Goal: Task Accomplishment & Management: Manage account settings

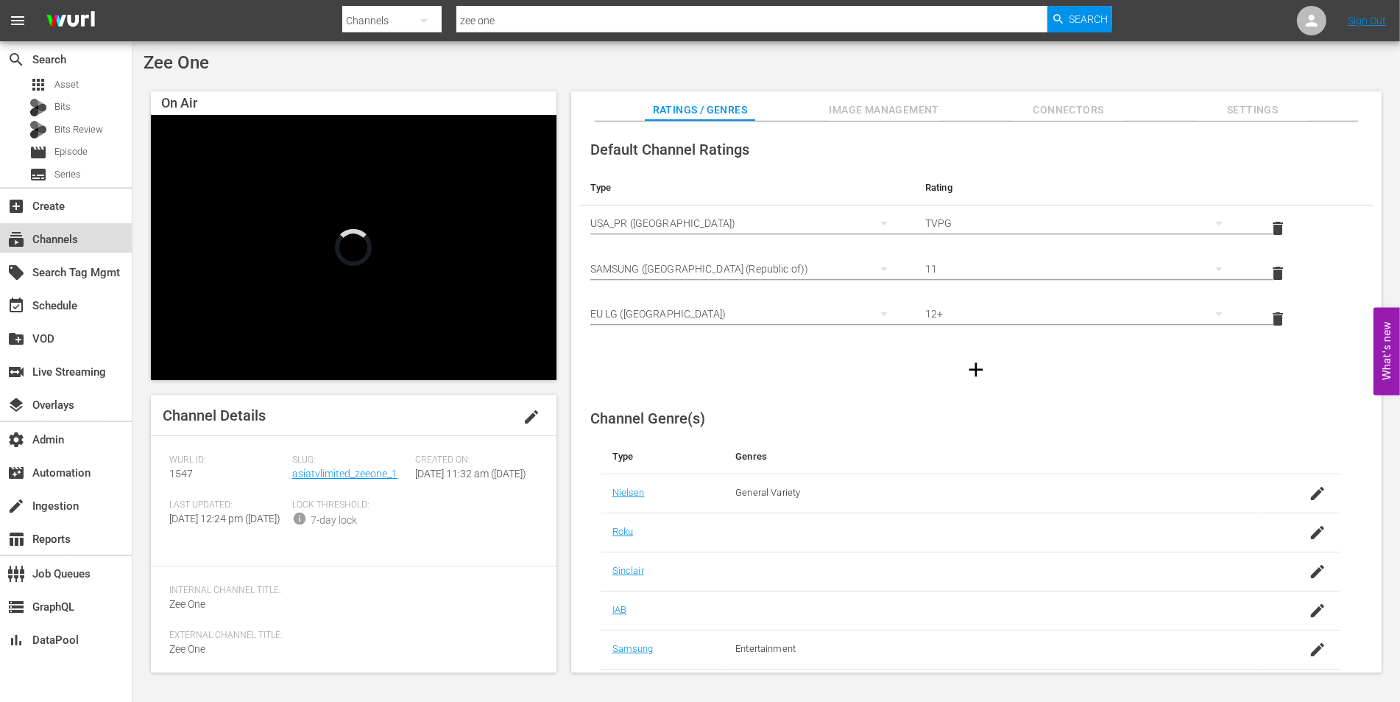
click at [66, 244] on div "subscriptions Channels" at bounding box center [41, 236] width 82 height 13
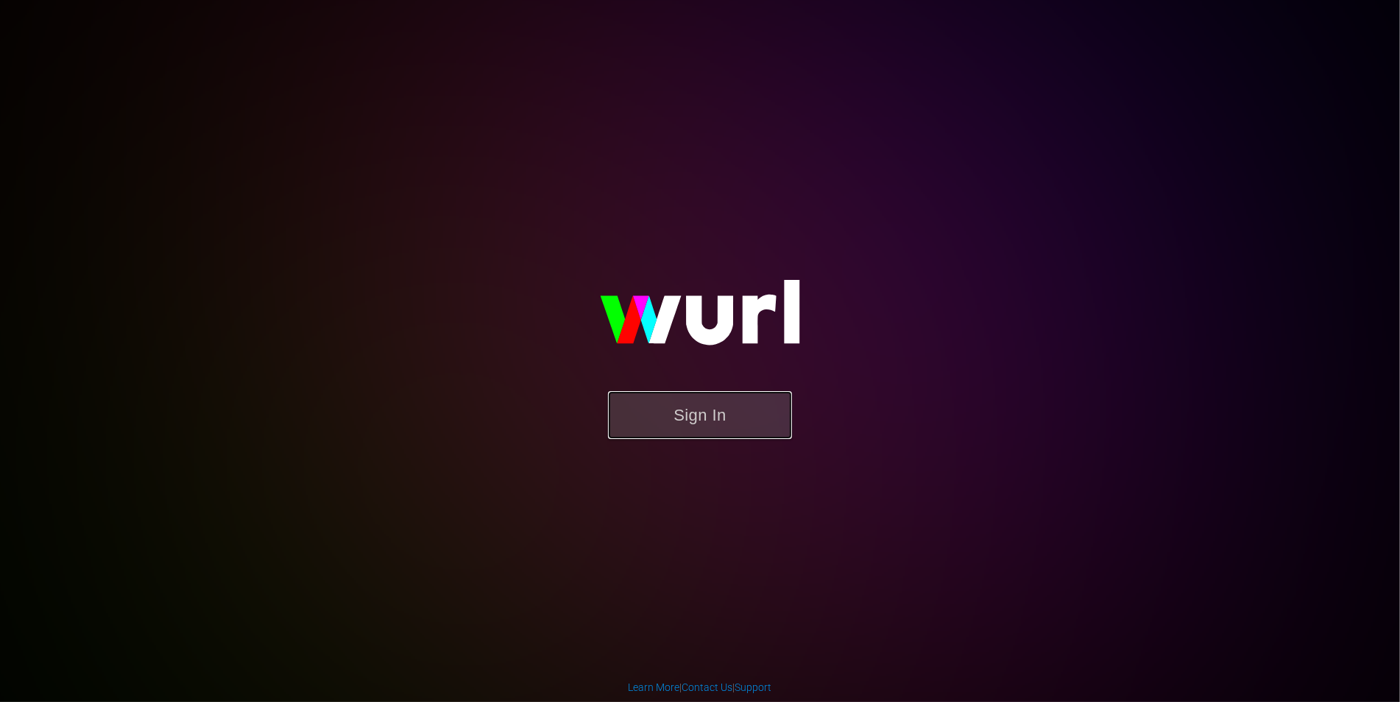
click at [694, 432] on button "Sign In" at bounding box center [700, 415] width 184 height 48
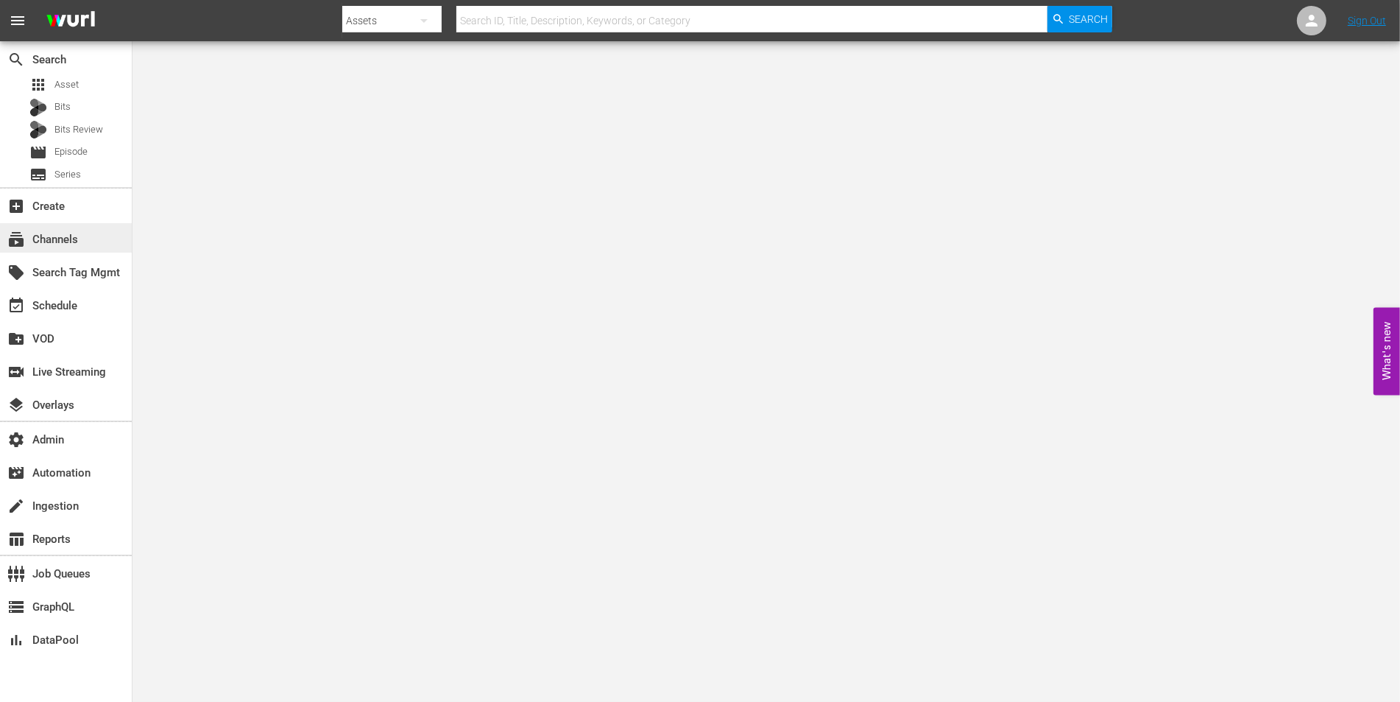
click at [91, 243] on div "subscriptions Channels" at bounding box center [66, 237] width 132 height 29
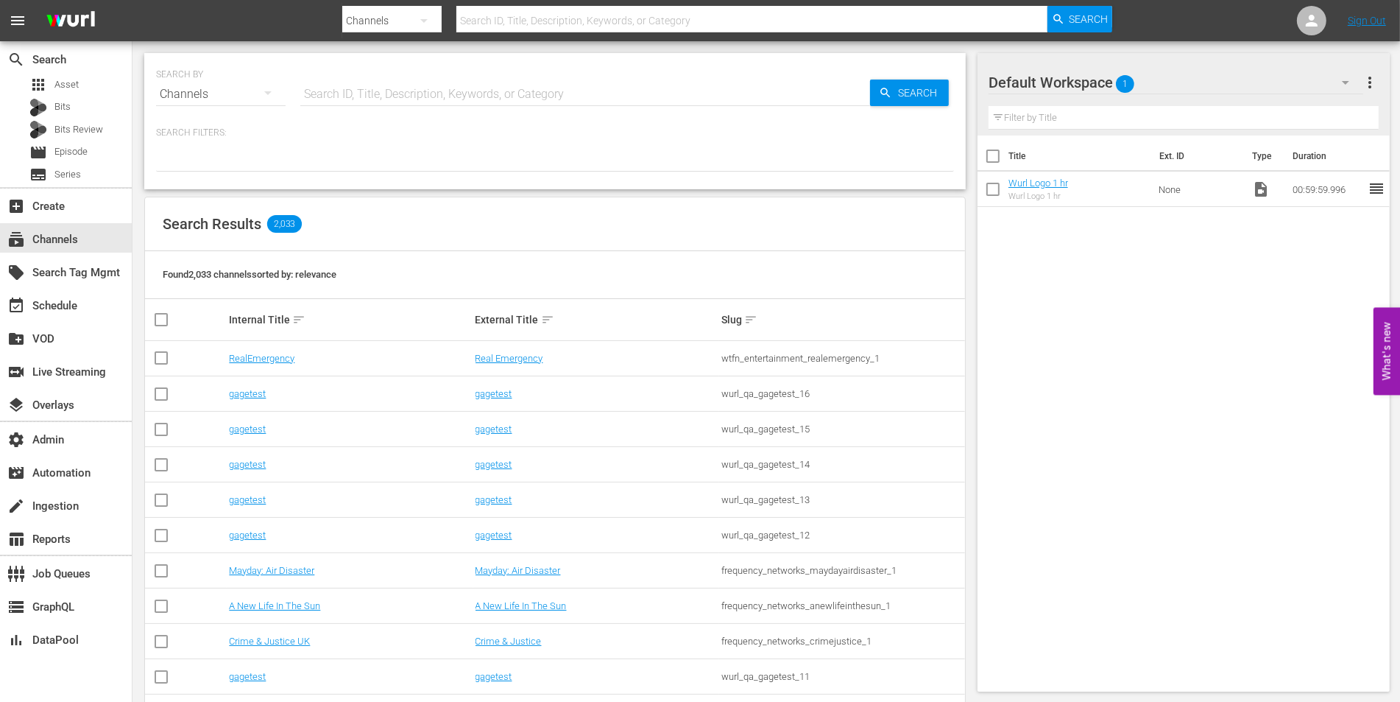
click at [448, 103] on input "text" at bounding box center [585, 94] width 570 height 35
type input "historian"
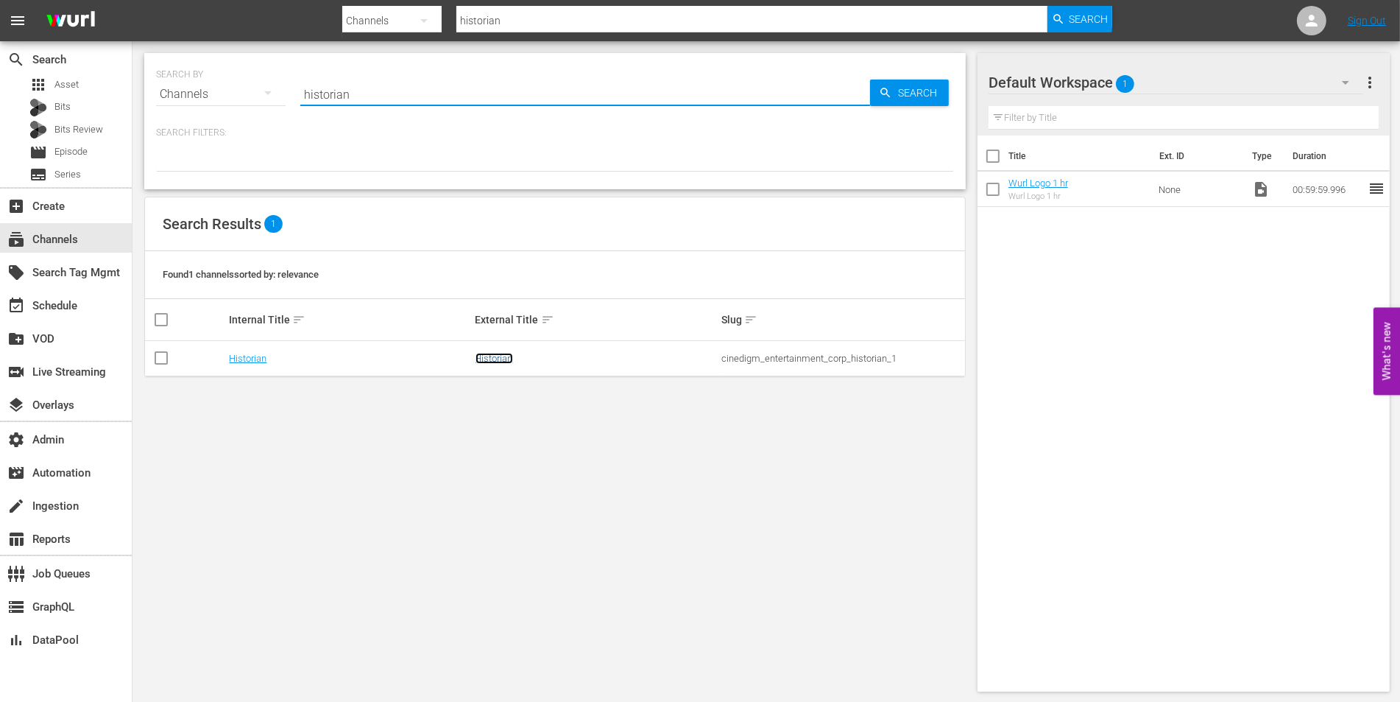
click at [485, 356] on link "Historian" at bounding box center [495, 358] width 38 height 11
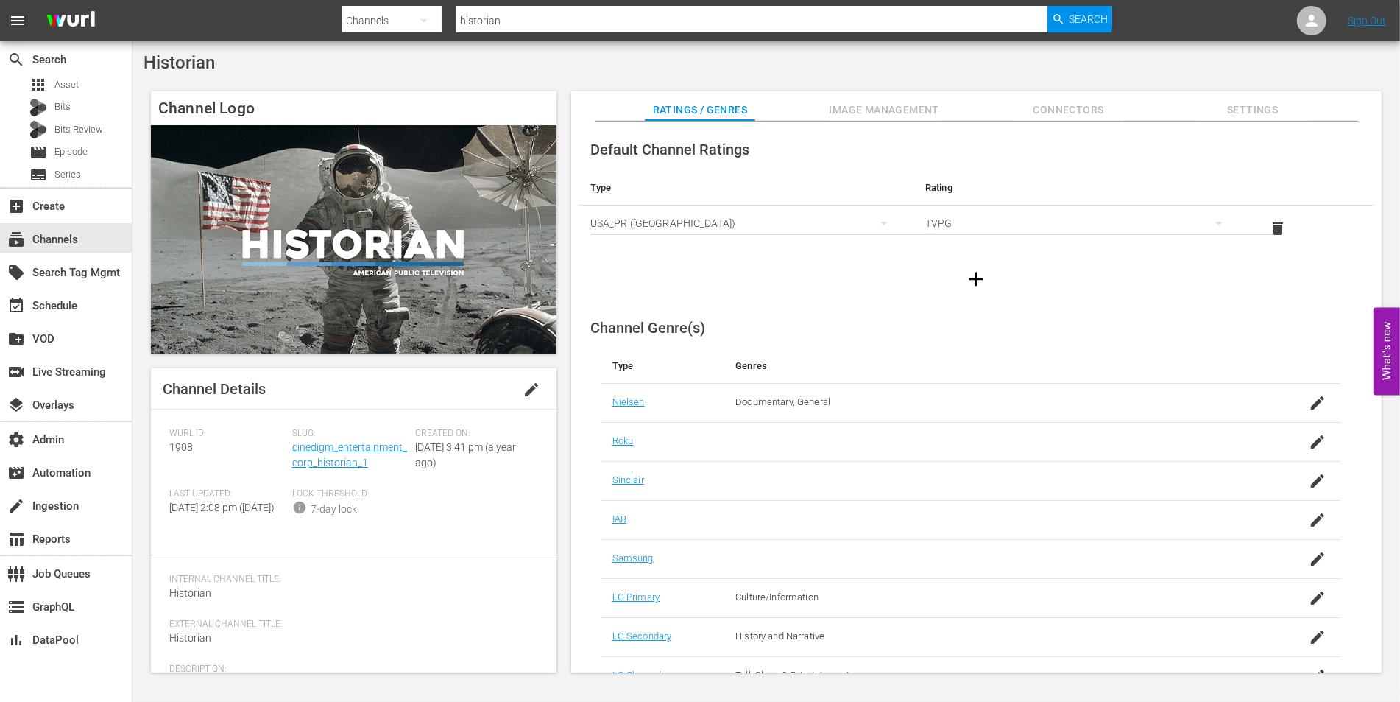
click at [882, 105] on span "Image Management" at bounding box center [884, 110] width 110 height 18
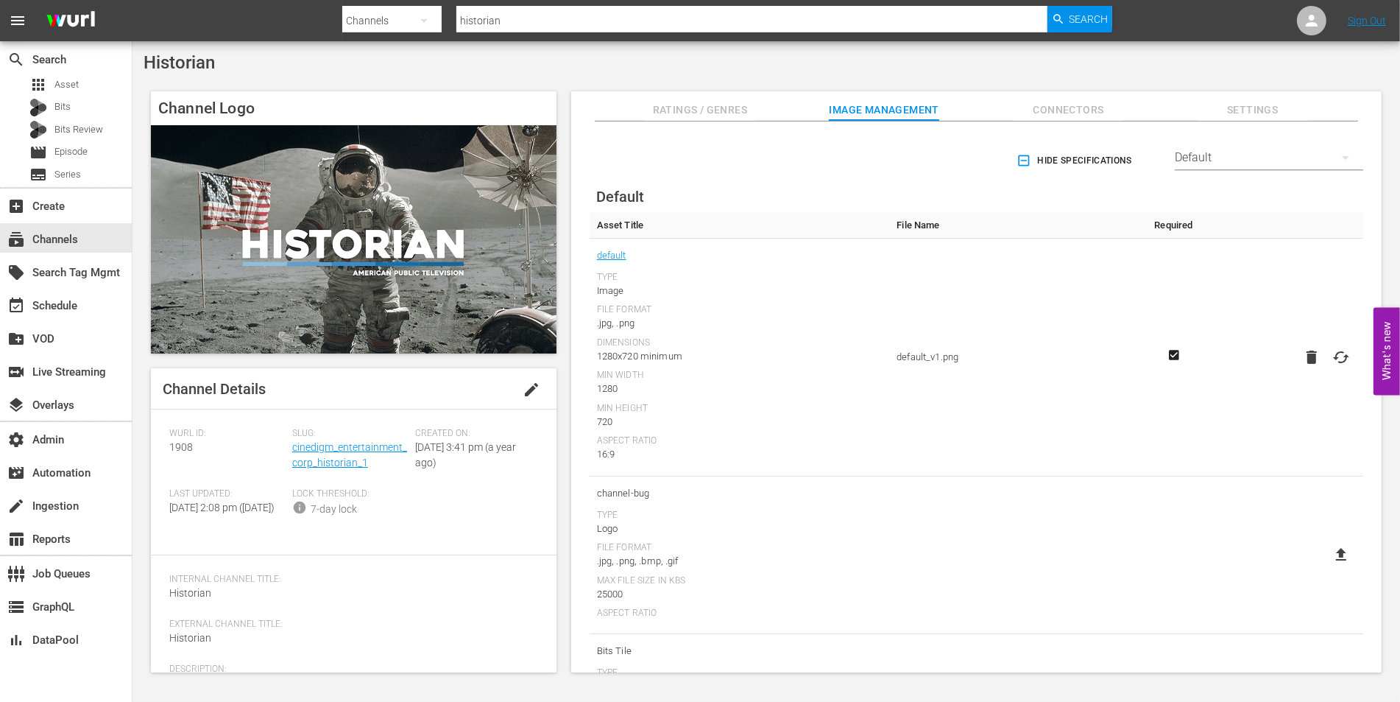
click at [1196, 177] on div "Default" at bounding box center [1269, 157] width 188 height 41
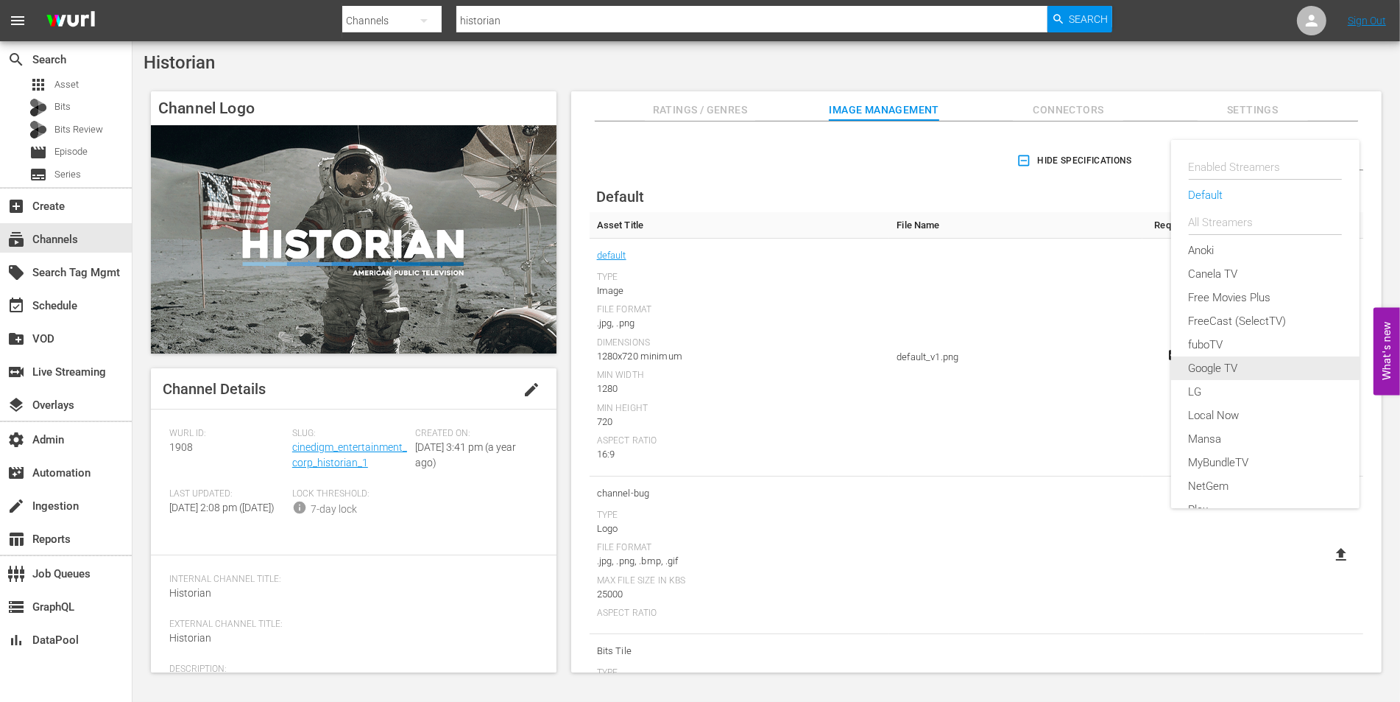
click at [1190, 375] on div "Google TV" at bounding box center [1265, 368] width 153 height 24
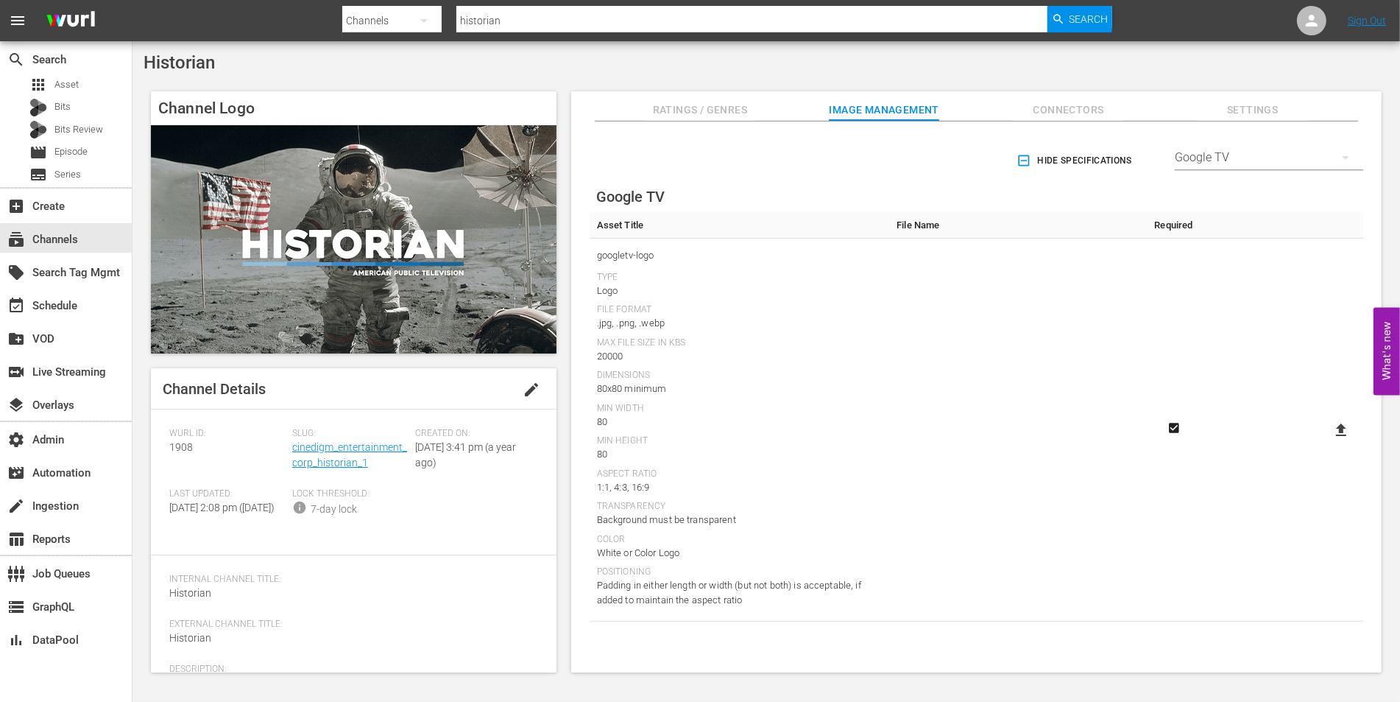
click at [1177, 155] on div "Google TV" at bounding box center [1269, 157] width 188 height 41
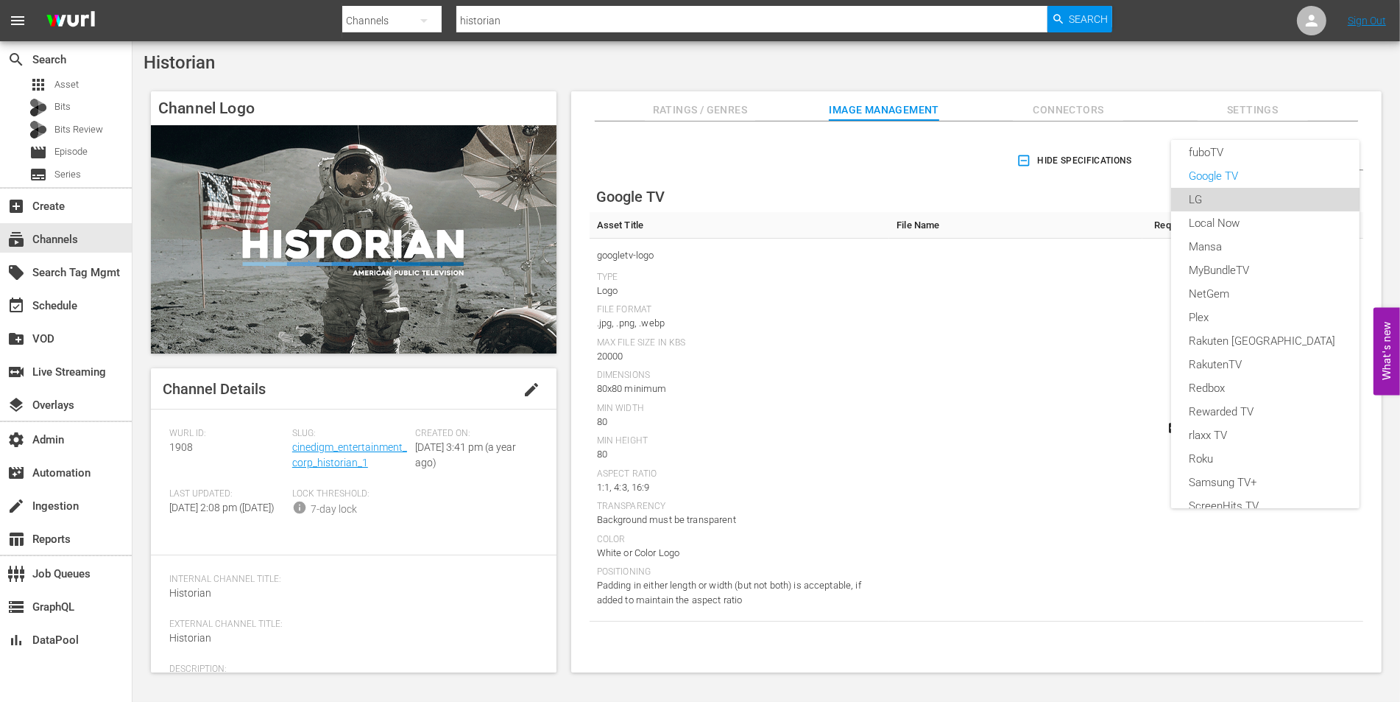
click at [1213, 193] on div "LG" at bounding box center [1265, 200] width 153 height 24
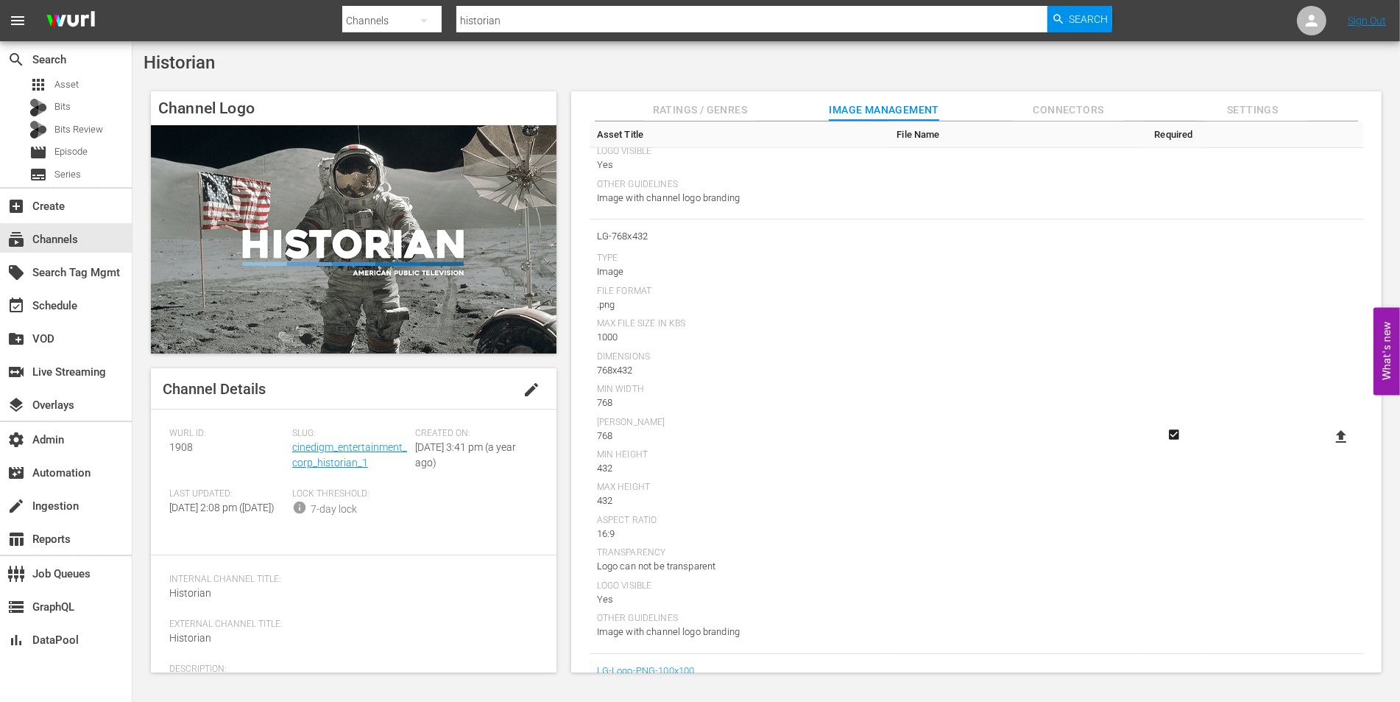
scroll to position [1388, 0]
click at [1333, 366] on icon at bounding box center [1342, 369] width 18 height 18
click at [1327, 381] on input "file" at bounding box center [1327, 381] width 1 height 1
type input "C:\fakepath\Thumbnail 768x432 Suzanne.png"
